Goal: Use online tool/utility

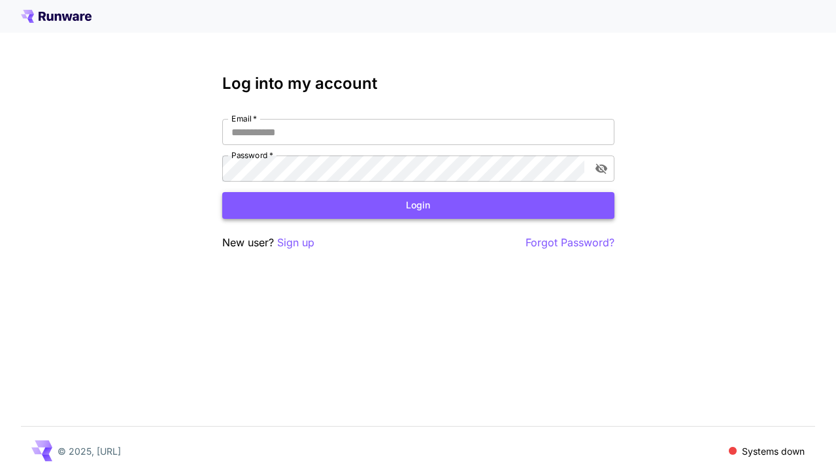
type input "**********"
click at [553, 216] on button "Login" at bounding box center [418, 205] width 392 height 27
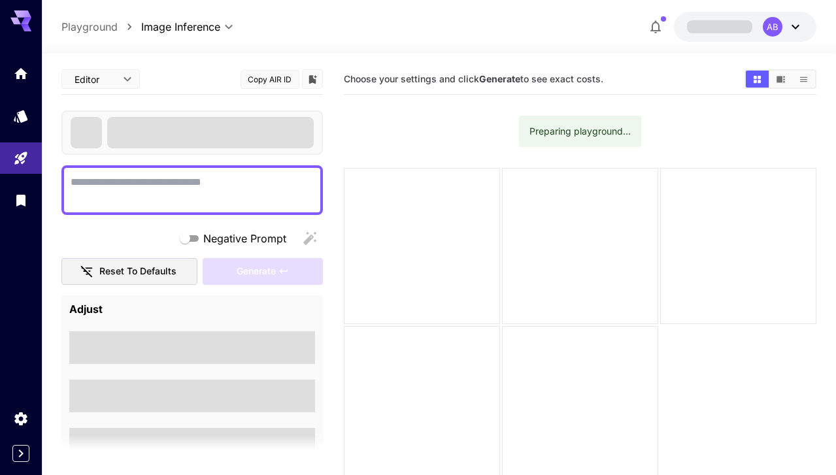
type textarea "**********"
